Goal: Information Seeking & Learning: Learn about a topic

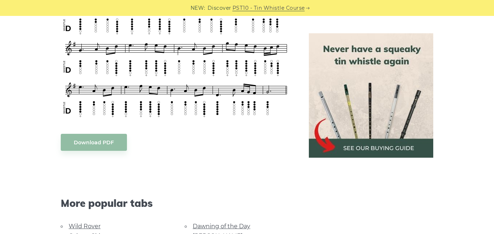
scroll to position [397, 0]
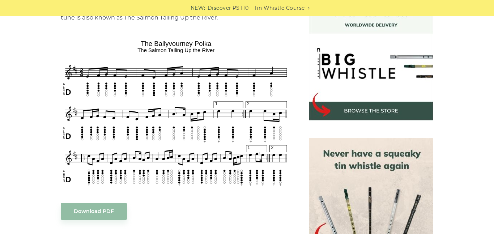
scroll to position [212, 0]
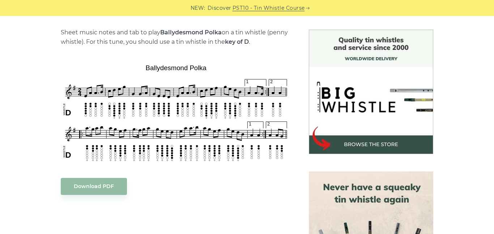
scroll to position [177, 0]
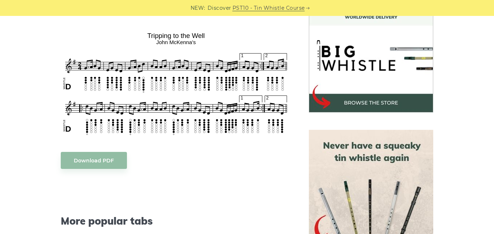
scroll to position [218, 0]
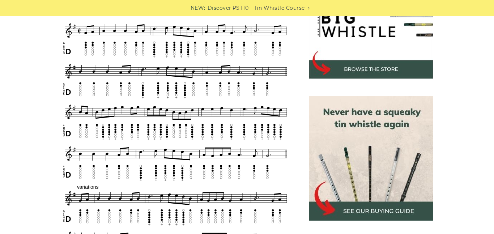
scroll to position [255, 0]
